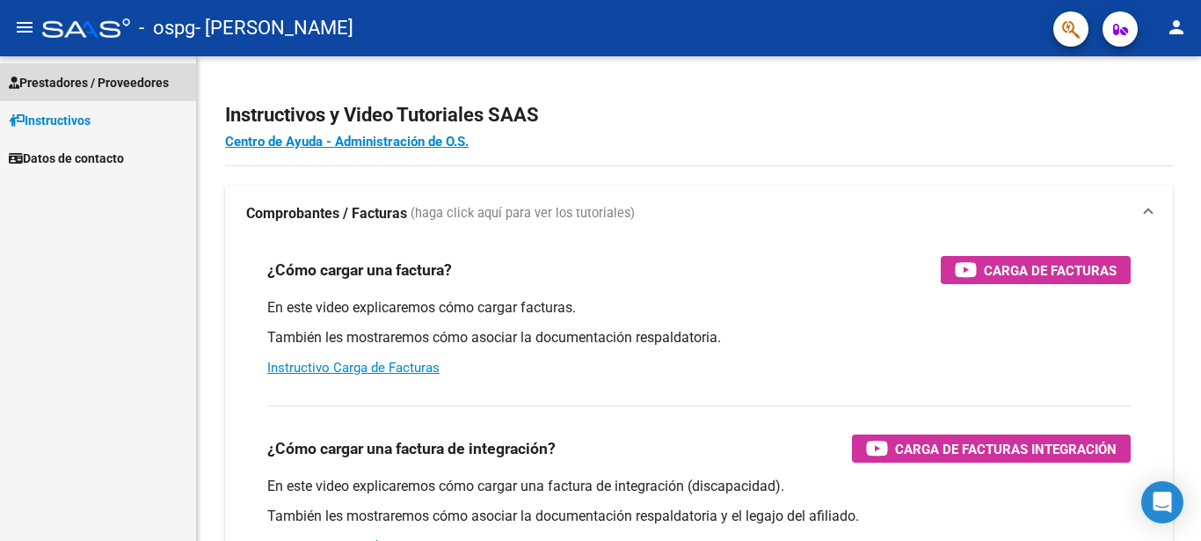
click at [89, 81] on span "Prestadores / Proveedores" at bounding box center [89, 82] width 160 height 19
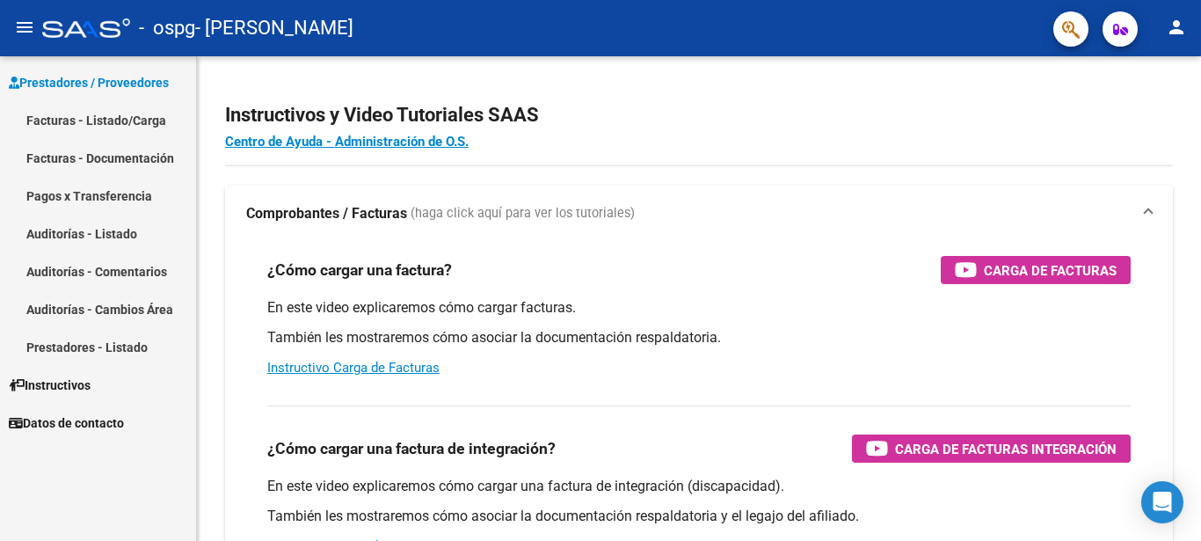
click at [103, 117] on link "Facturas - Listado/Carga" at bounding box center [98, 120] width 196 height 38
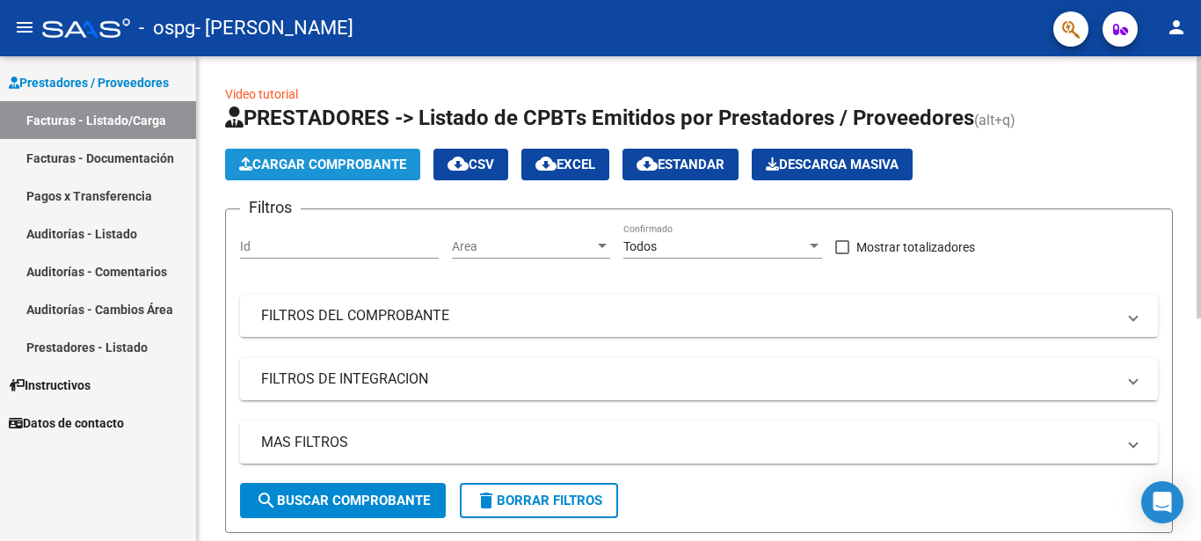
click at [340, 168] on span "Cargar Comprobante" at bounding box center [322, 165] width 167 height 16
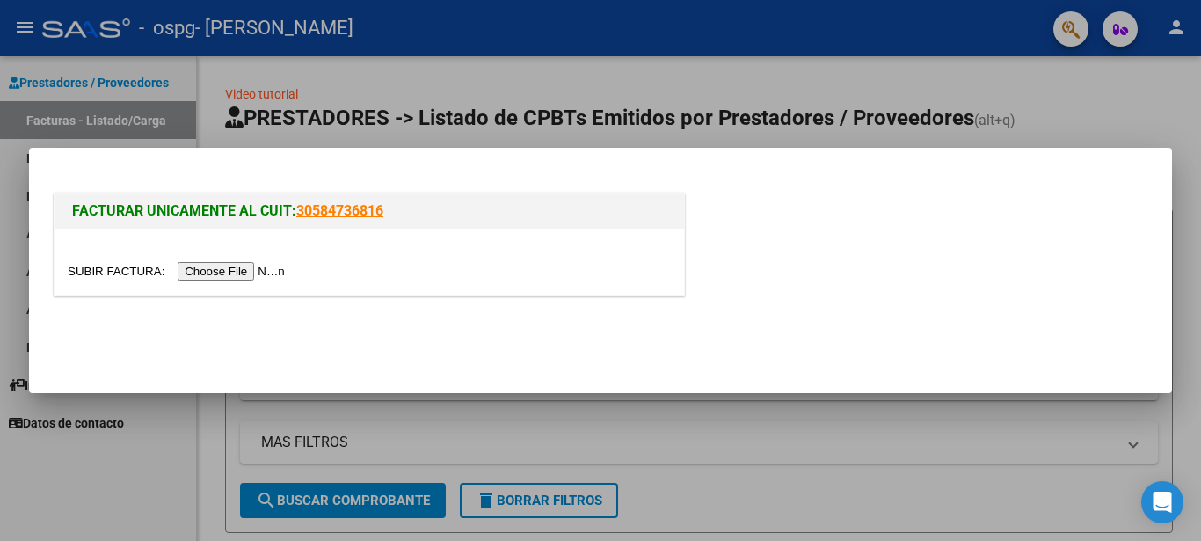
click at [232, 269] on input "file" at bounding box center [179, 271] width 223 height 18
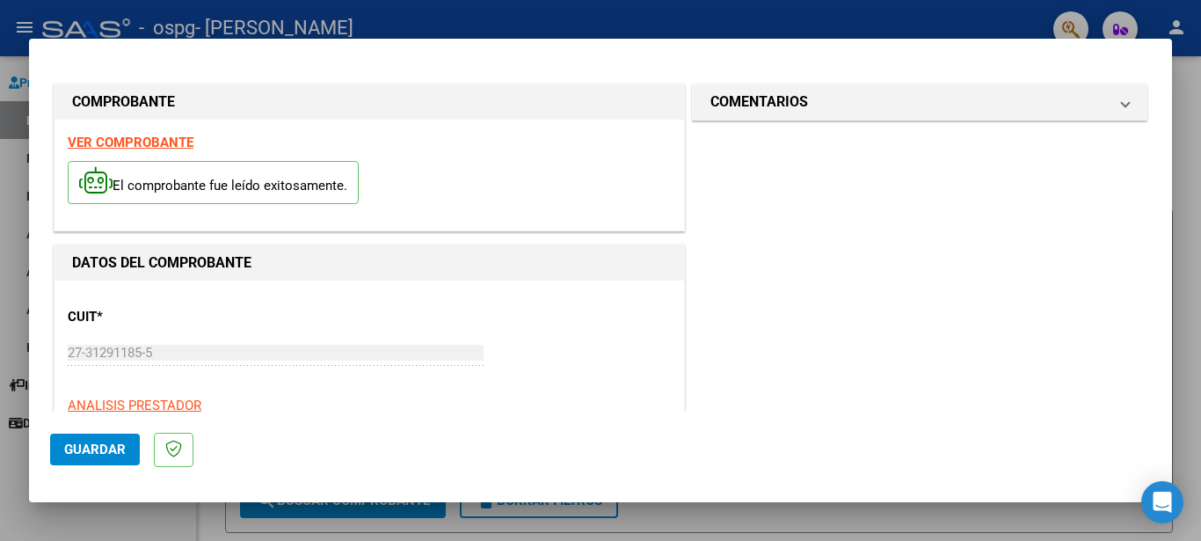
click at [110, 446] on span "Guardar" at bounding box center [95, 450] width 62 height 16
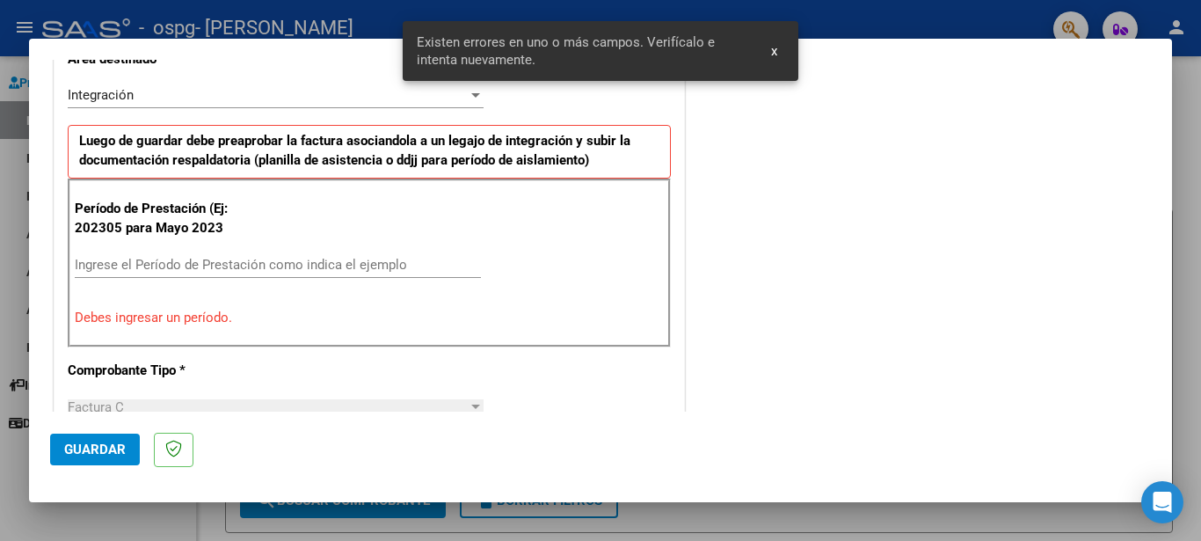
scroll to position [404, 0]
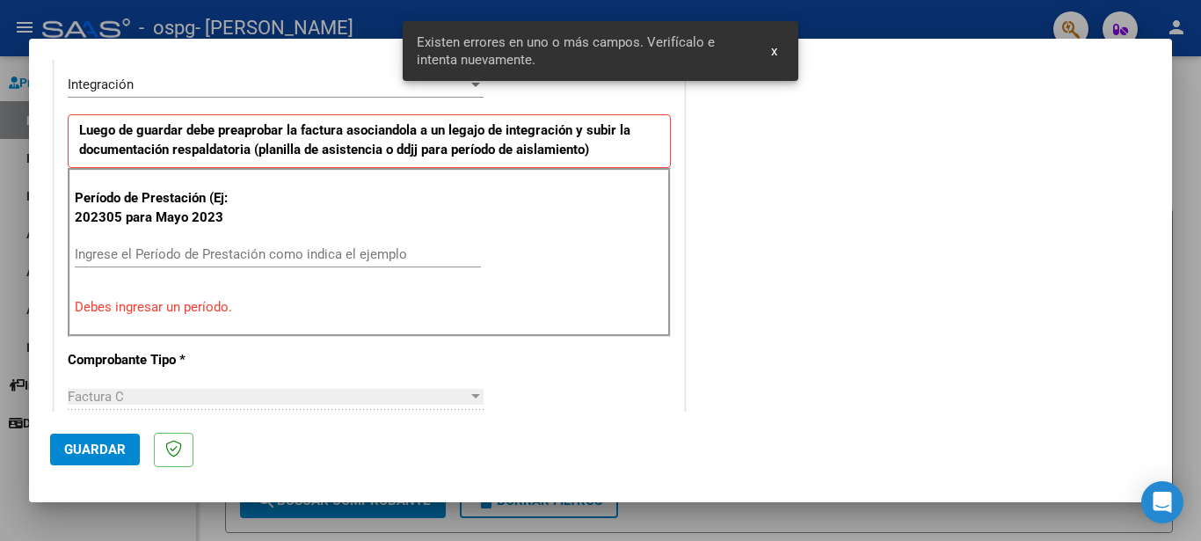
click at [167, 250] on input "Ingrese el Período de Prestación como indica el ejemplo" at bounding box center [278, 254] width 406 height 16
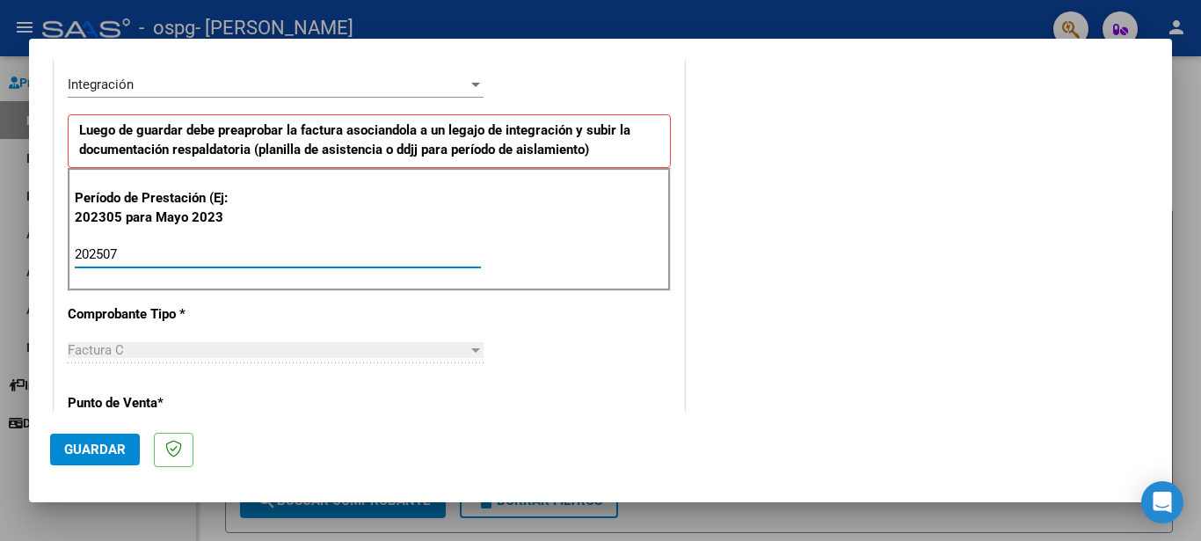
type input "202507"
click at [94, 456] on span "Guardar" at bounding box center [95, 450] width 62 height 16
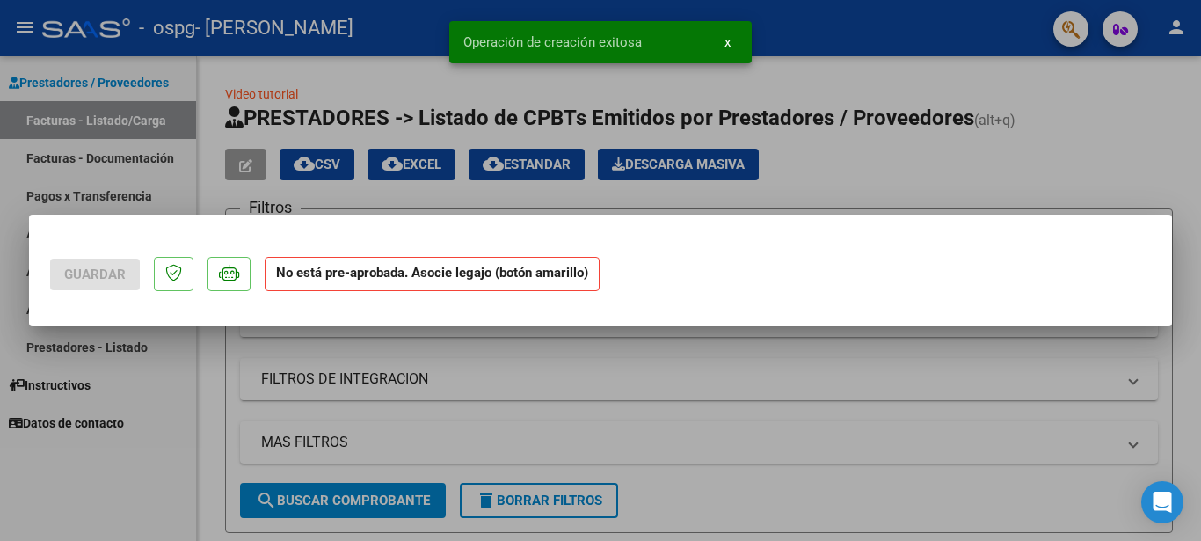
scroll to position [0, 0]
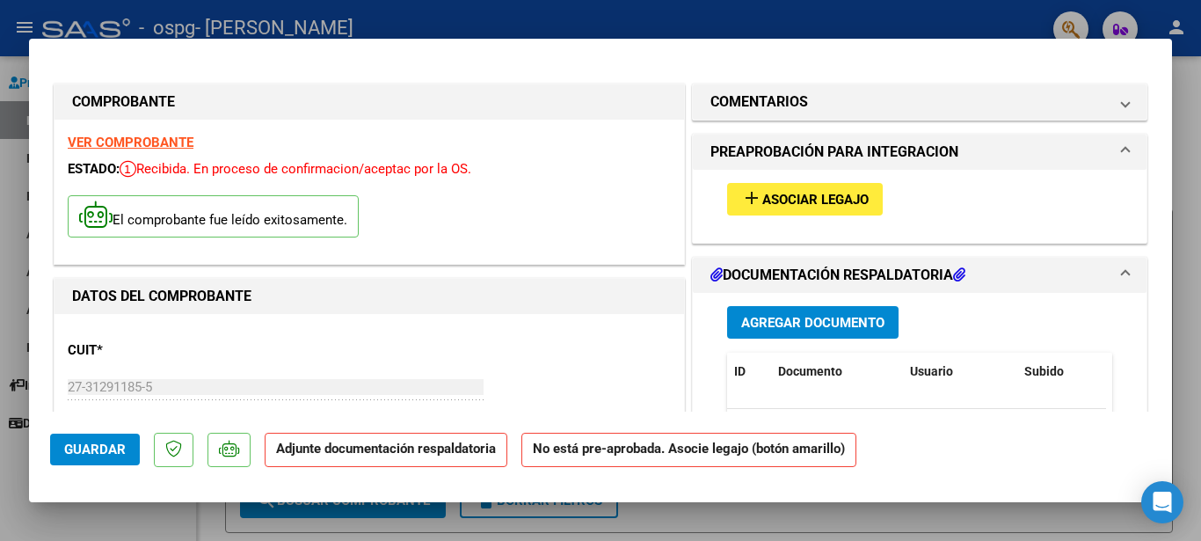
click at [787, 205] on span "Asociar Legajo" at bounding box center [816, 200] width 106 height 16
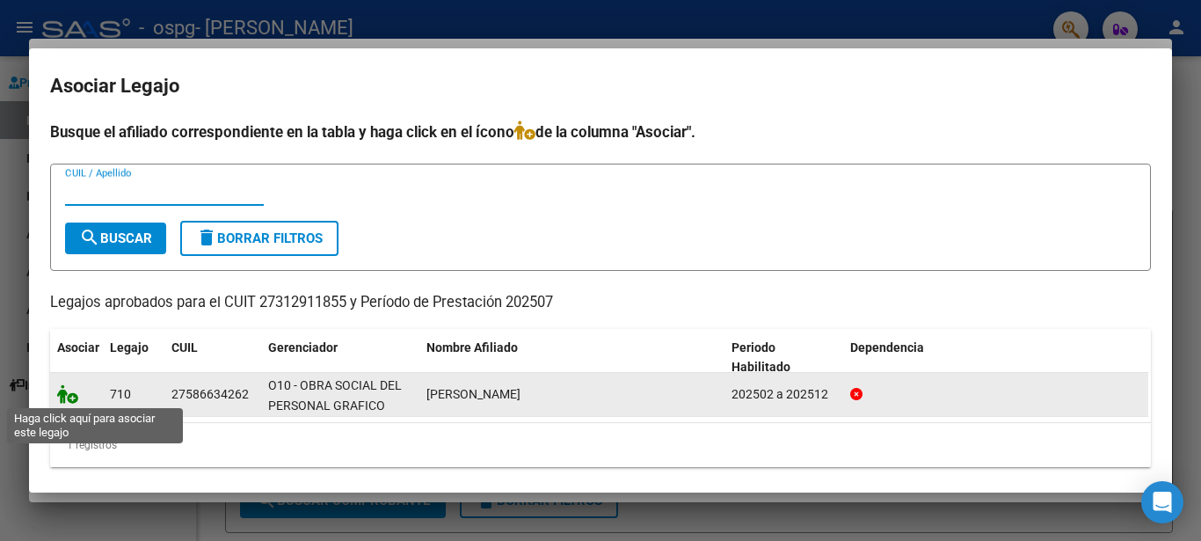
click at [72, 398] on icon at bounding box center [67, 393] width 21 height 19
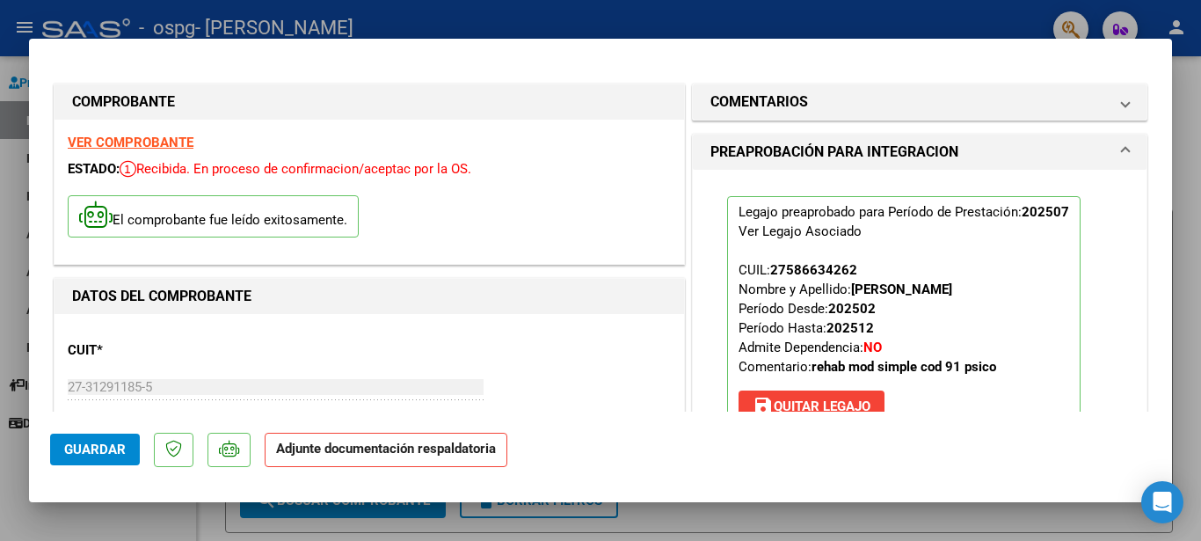
click at [110, 445] on span "Guardar" at bounding box center [95, 450] width 62 height 16
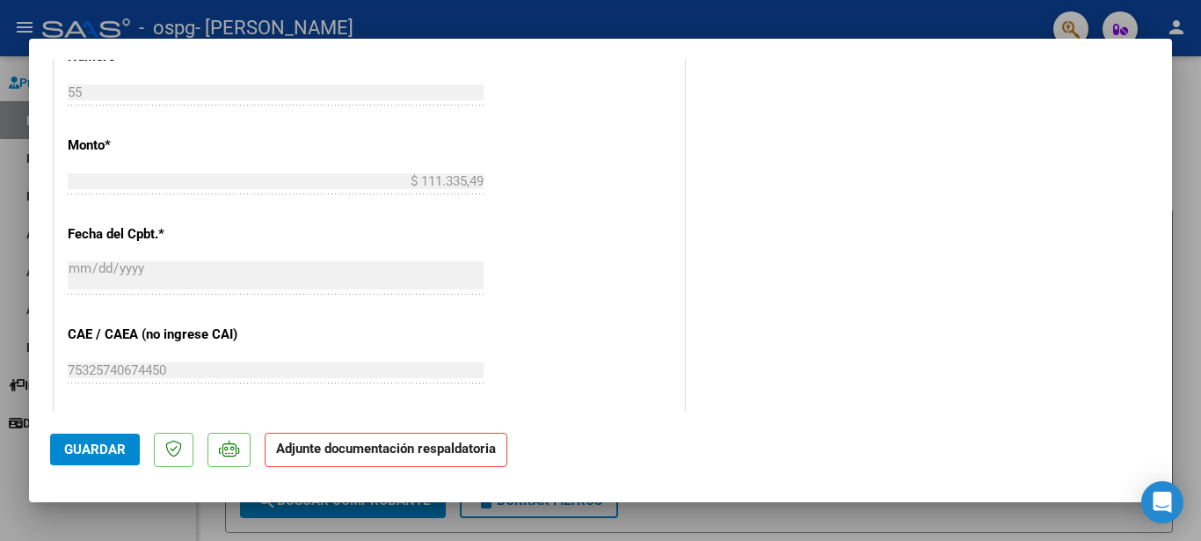
scroll to position [903, 0]
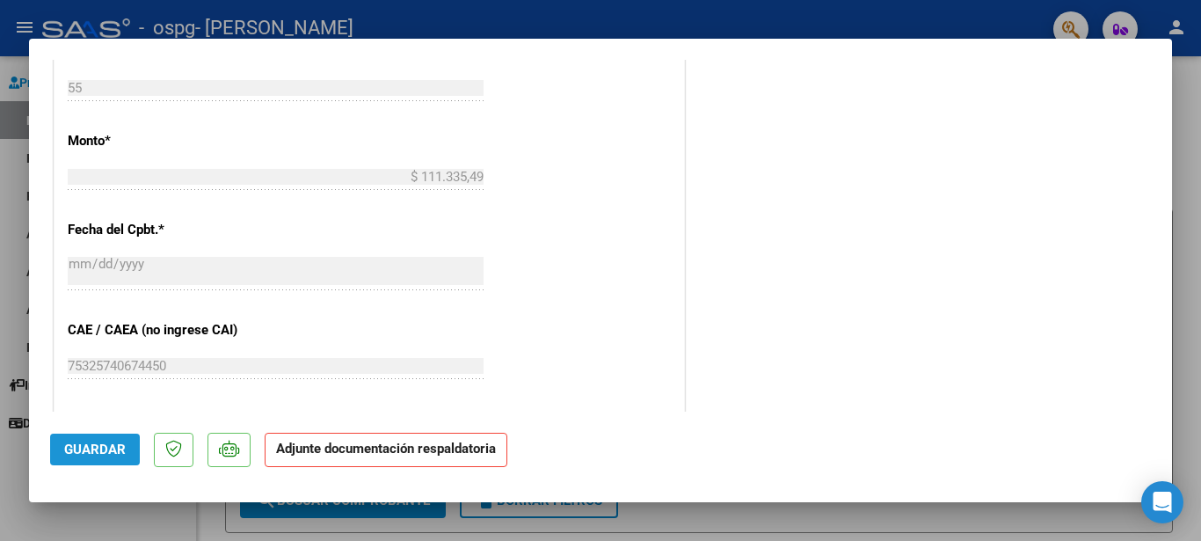
click at [111, 459] on button "Guardar" at bounding box center [95, 450] width 90 height 32
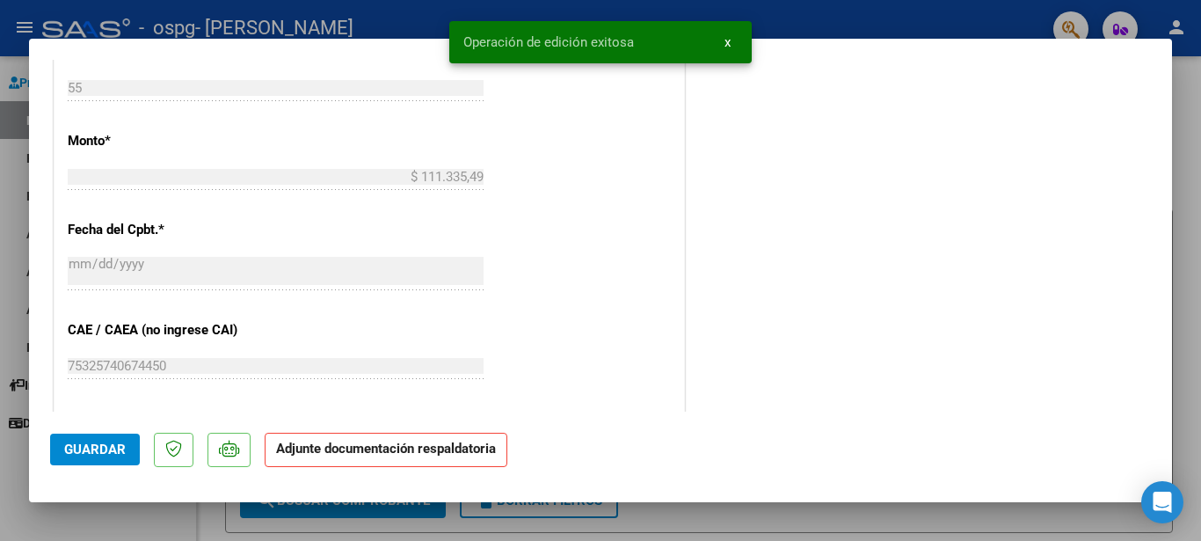
click at [139, 515] on div at bounding box center [600, 270] width 1201 height 541
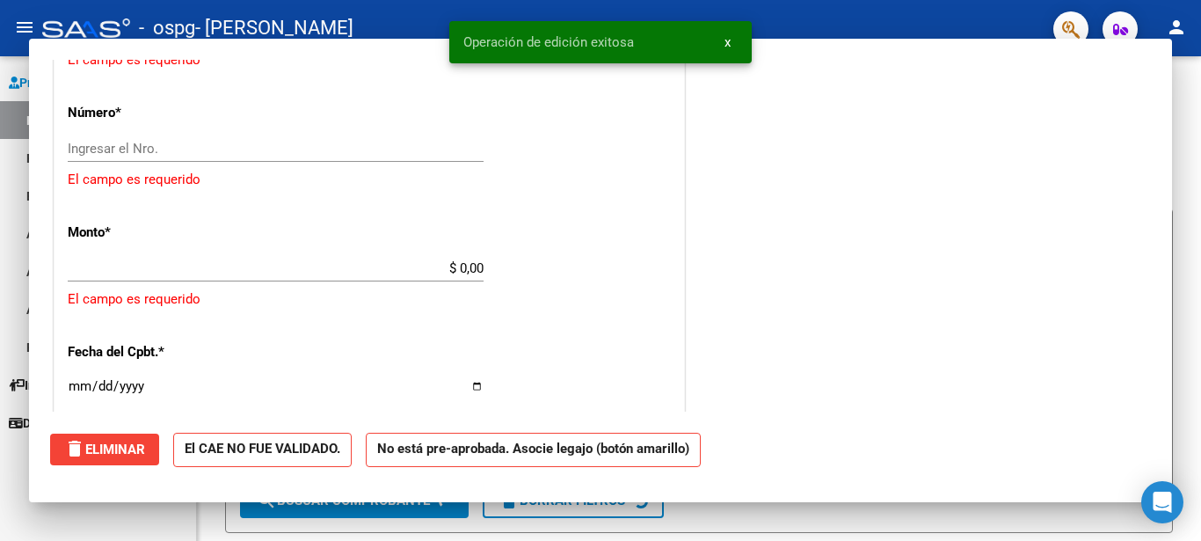
scroll to position [0, 0]
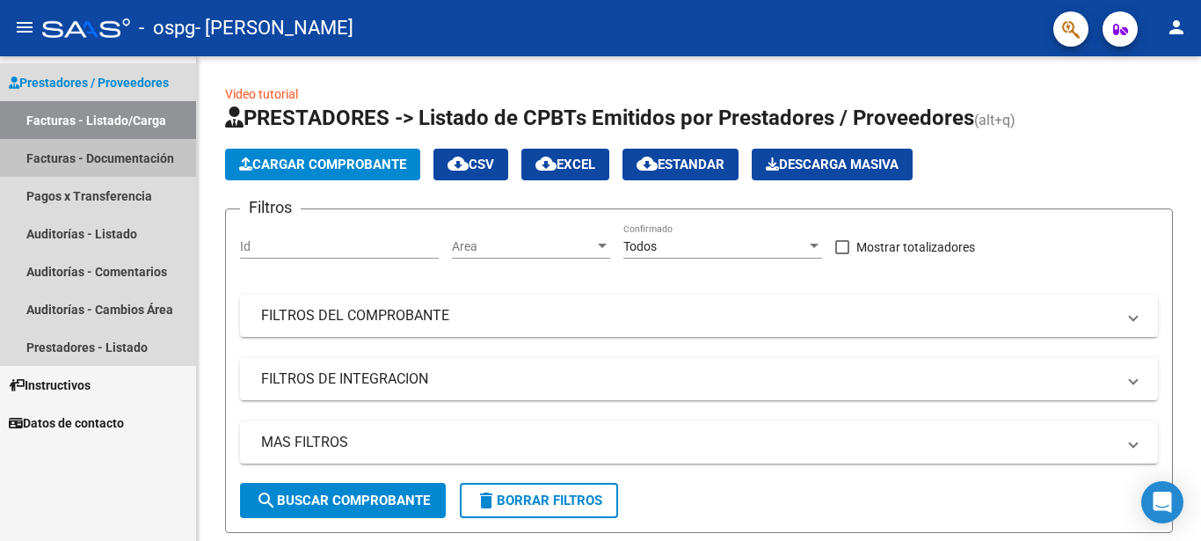
click at [141, 162] on link "Facturas - Documentación" at bounding box center [98, 158] width 196 height 38
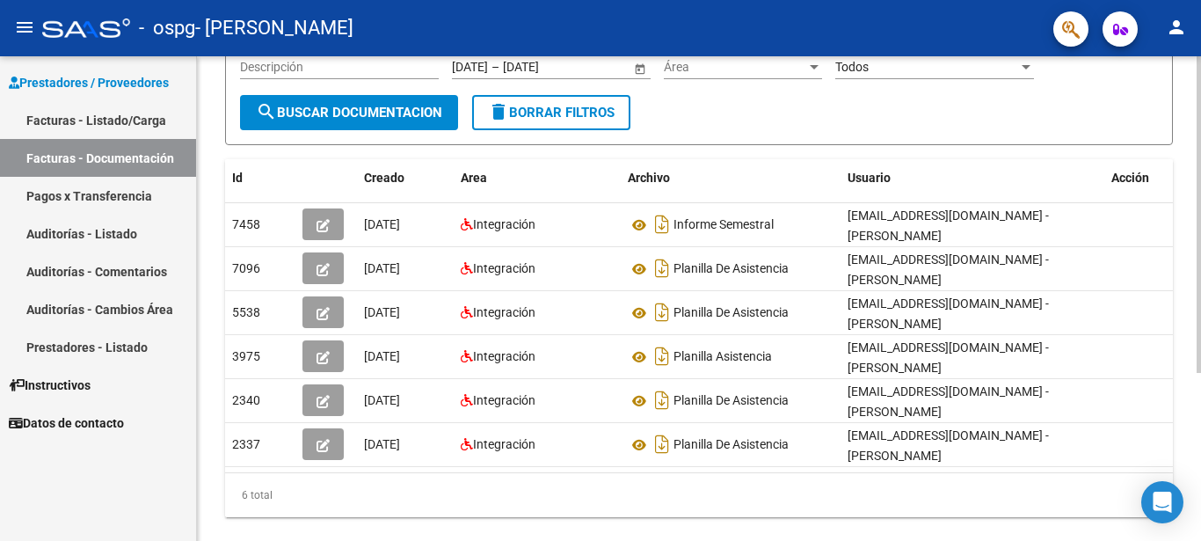
scroll to position [211, 0]
click at [1201, 322] on div at bounding box center [1199, 360] width 4 height 317
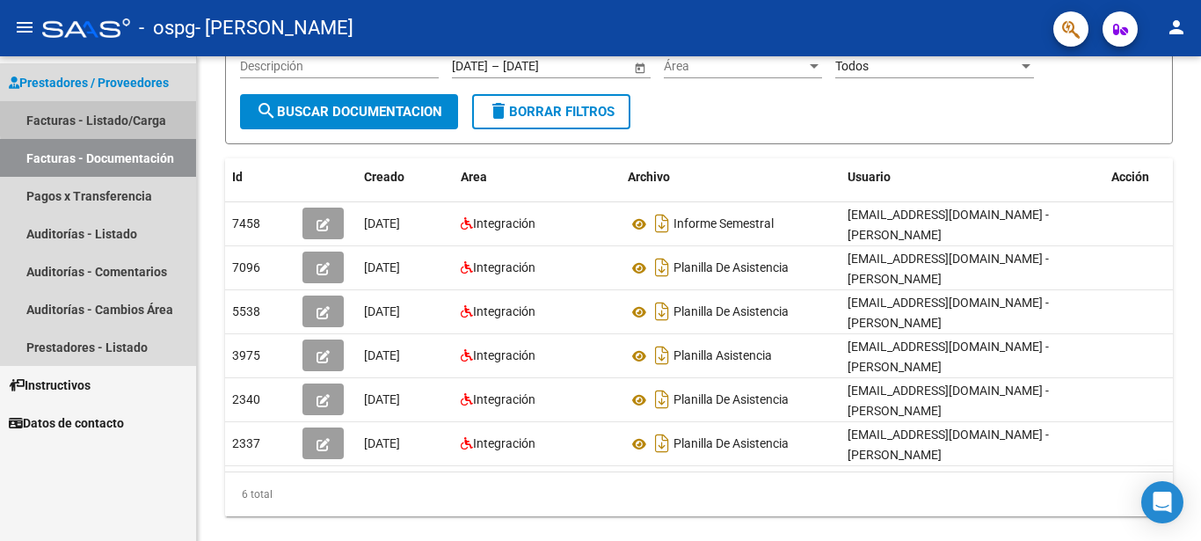
click at [133, 115] on link "Facturas - Listado/Carga" at bounding box center [98, 120] width 196 height 38
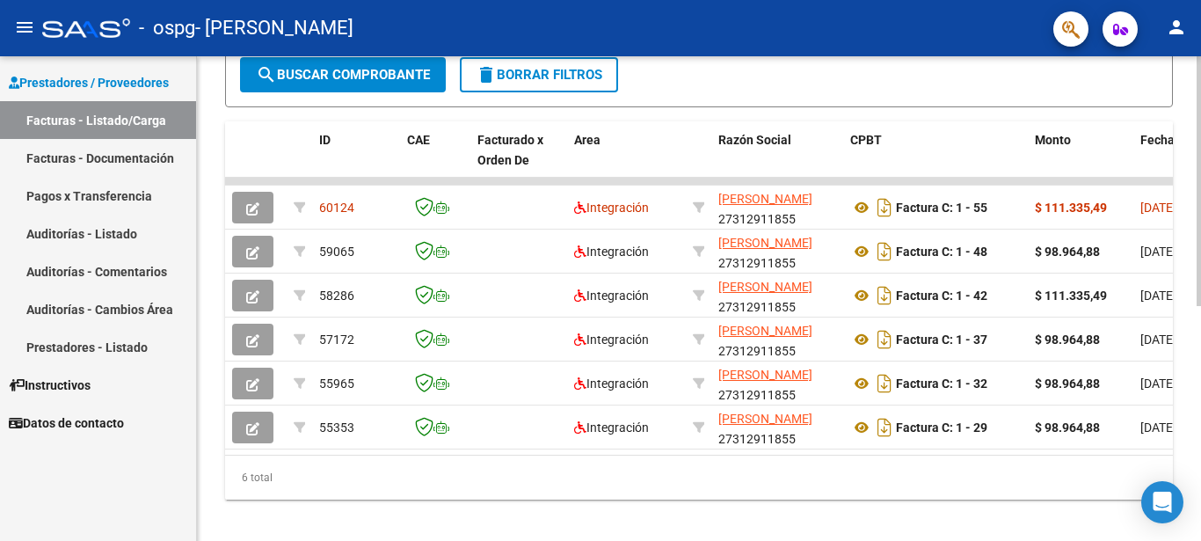
scroll to position [429, 0]
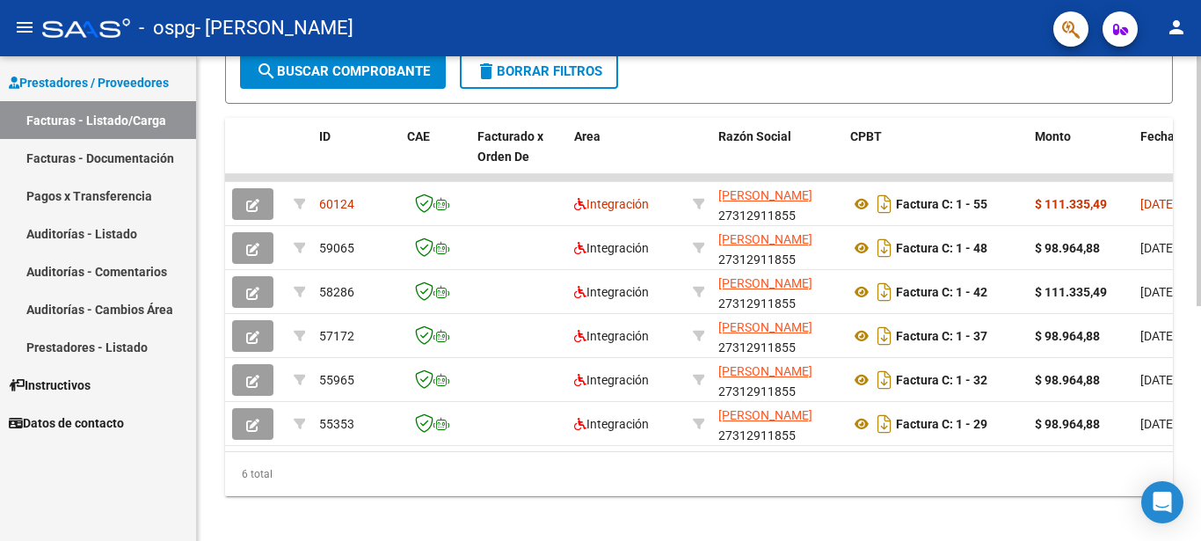
click at [1201, 447] on div at bounding box center [1199, 410] width 4 height 250
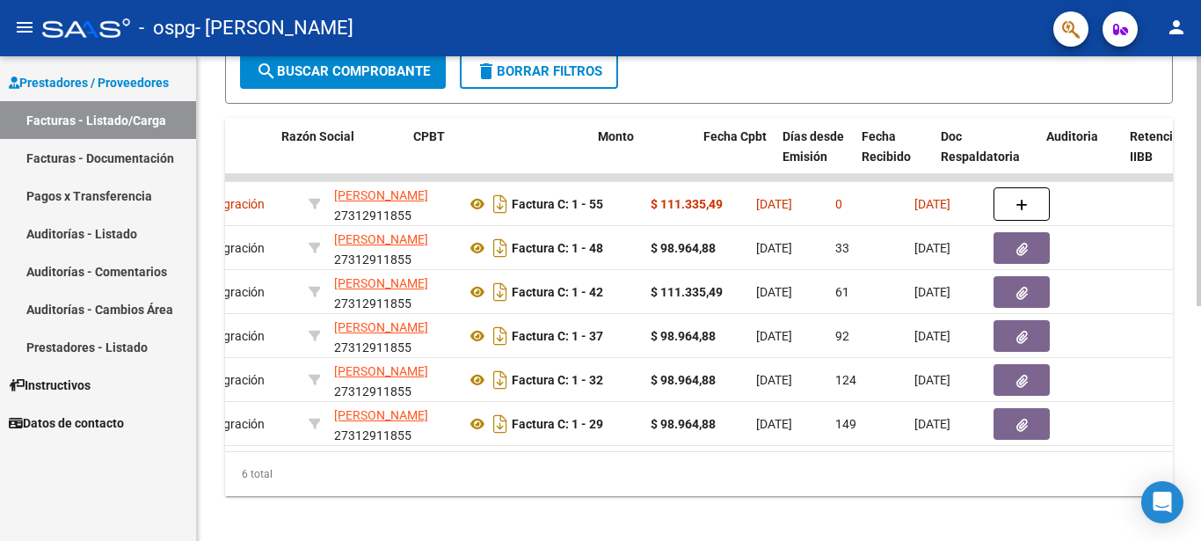
scroll to position [0, 449]
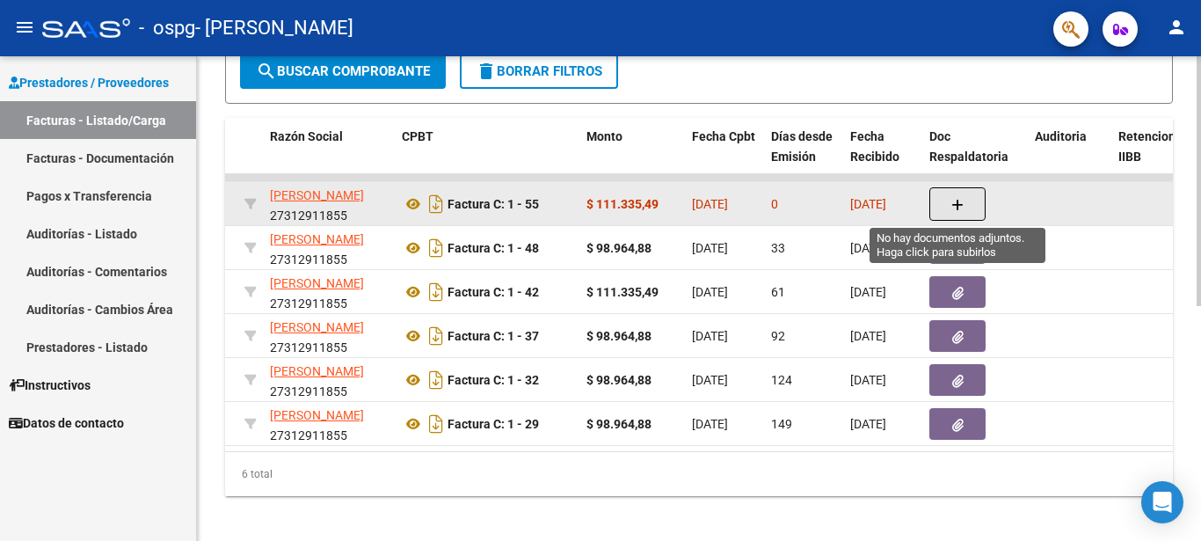
click at [953, 204] on icon "button" at bounding box center [958, 205] width 12 height 13
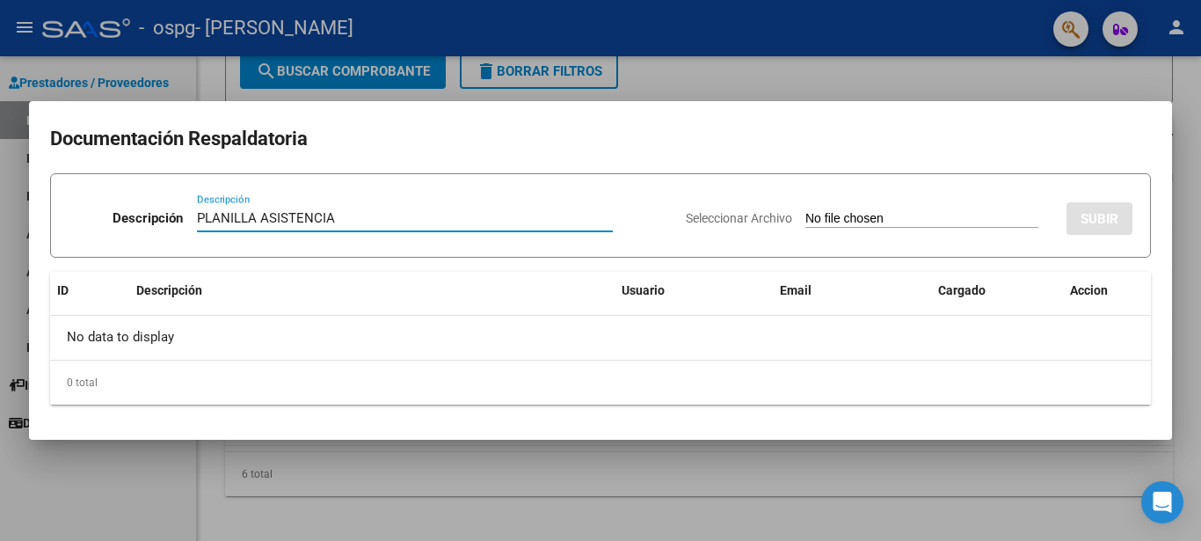
type input "PLANILLA ASISTENCIA"
click at [773, 214] on app-file-uploader "Seleccionar Archivo" at bounding box center [869, 218] width 367 height 16
click at [739, 223] on span "Seleccionar Archivo" at bounding box center [739, 218] width 106 height 14
click at [806, 223] on input "Seleccionar Archivo" at bounding box center [922, 219] width 233 height 17
type input "C:\fakepath\[PERSON_NAME].pdf"
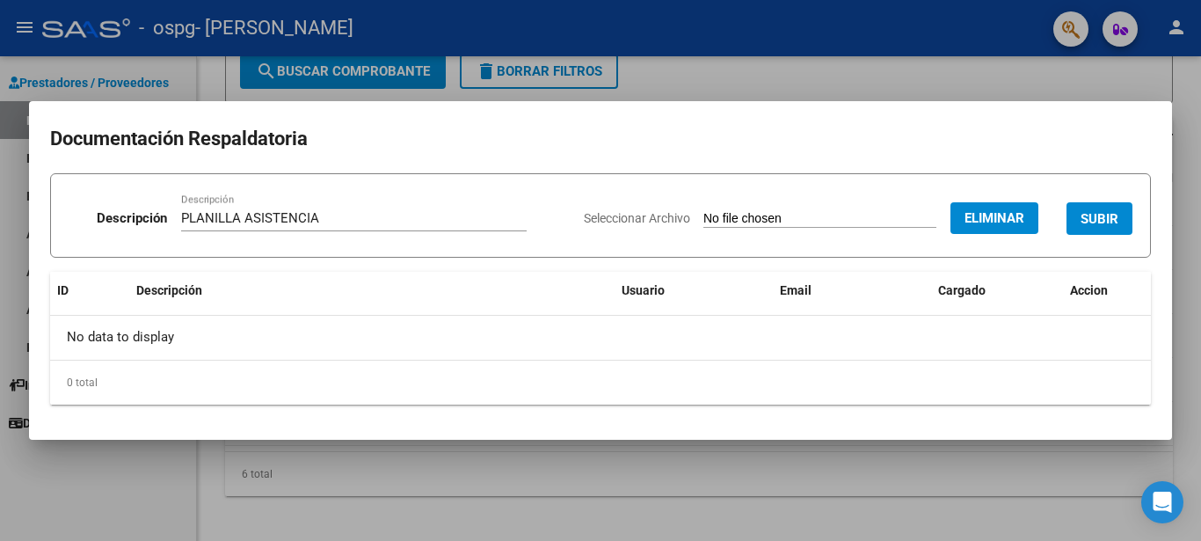
click at [1085, 223] on span "SUBIR" at bounding box center [1100, 219] width 38 height 16
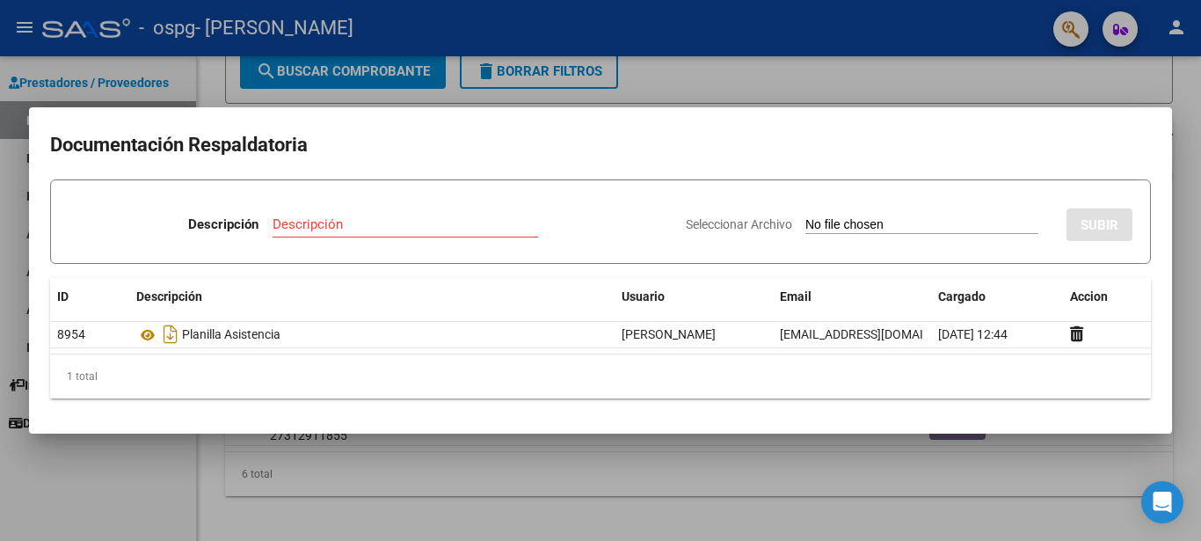
click at [1114, 77] on div at bounding box center [600, 270] width 1201 height 541
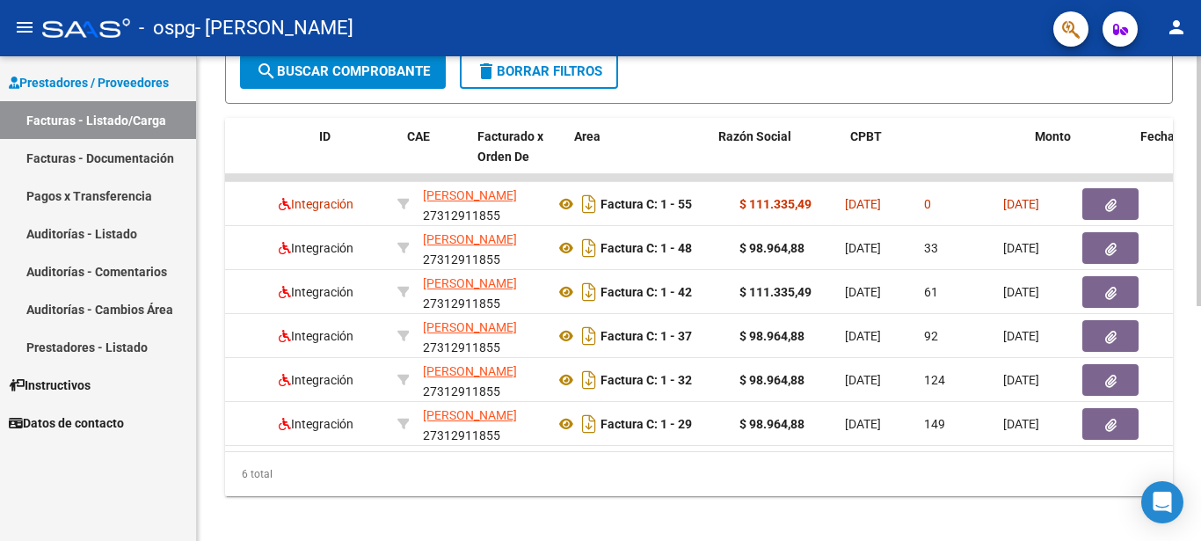
scroll to position [0, 0]
